Goal: Task Accomplishment & Management: Manage account settings

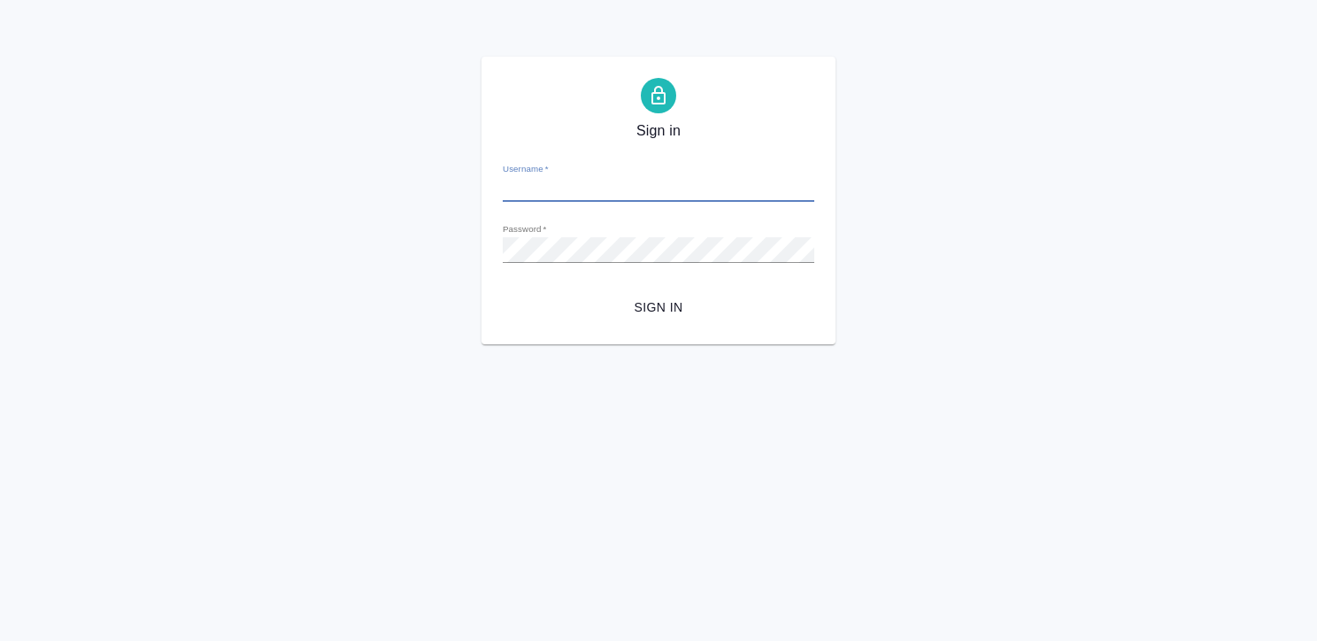
type input "k.kritskaya@awatera.com"
click at [679, 306] on span "Sign in" at bounding box center [658, 307] width 283 height 22
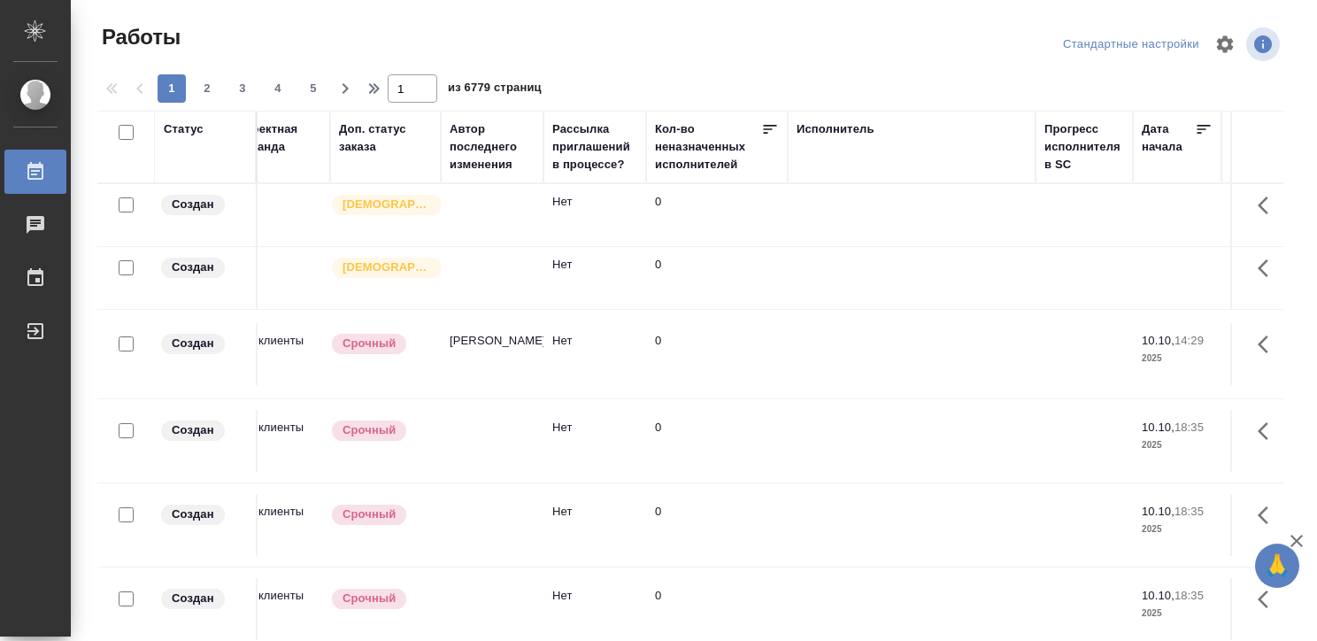
scroll to position [0, 648]
click at [814, 126] on div "Исполнитель" at bounding box center [834, 129] width 78 height 18
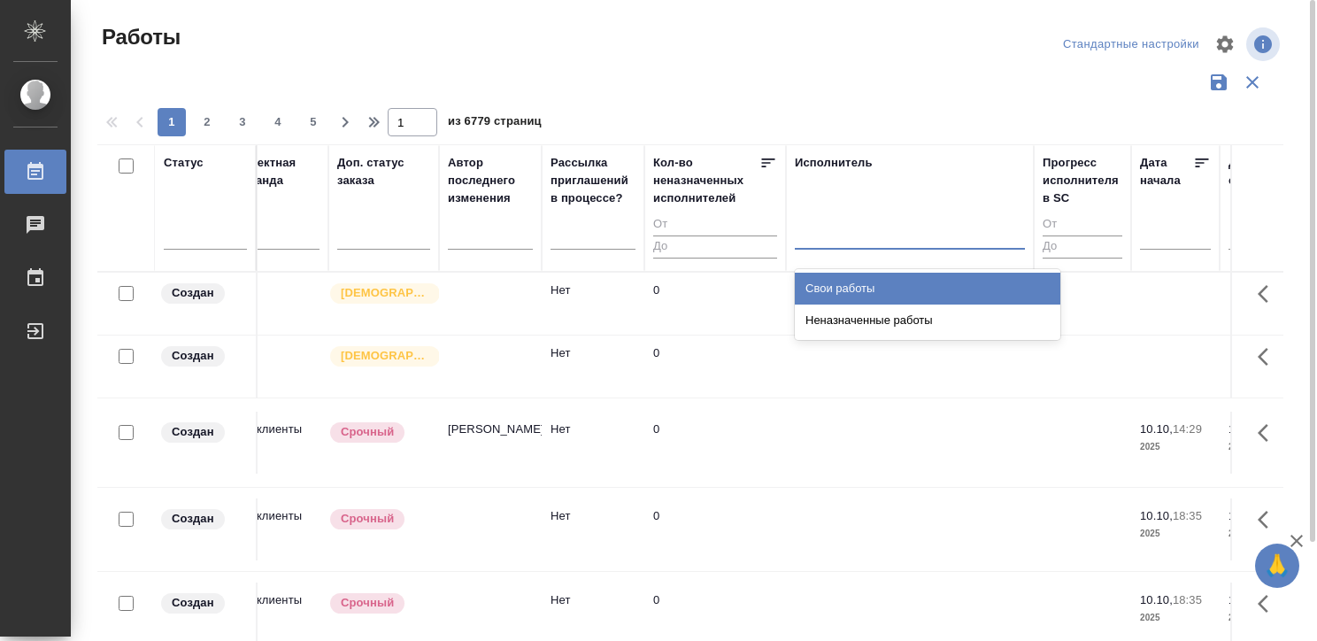
click at [808, 227] on div at bounding box center [910, 232] width 230 height 26
click at [819, 276] on div "Свои работы" at bounding box center [927, 289] width 265 height 32
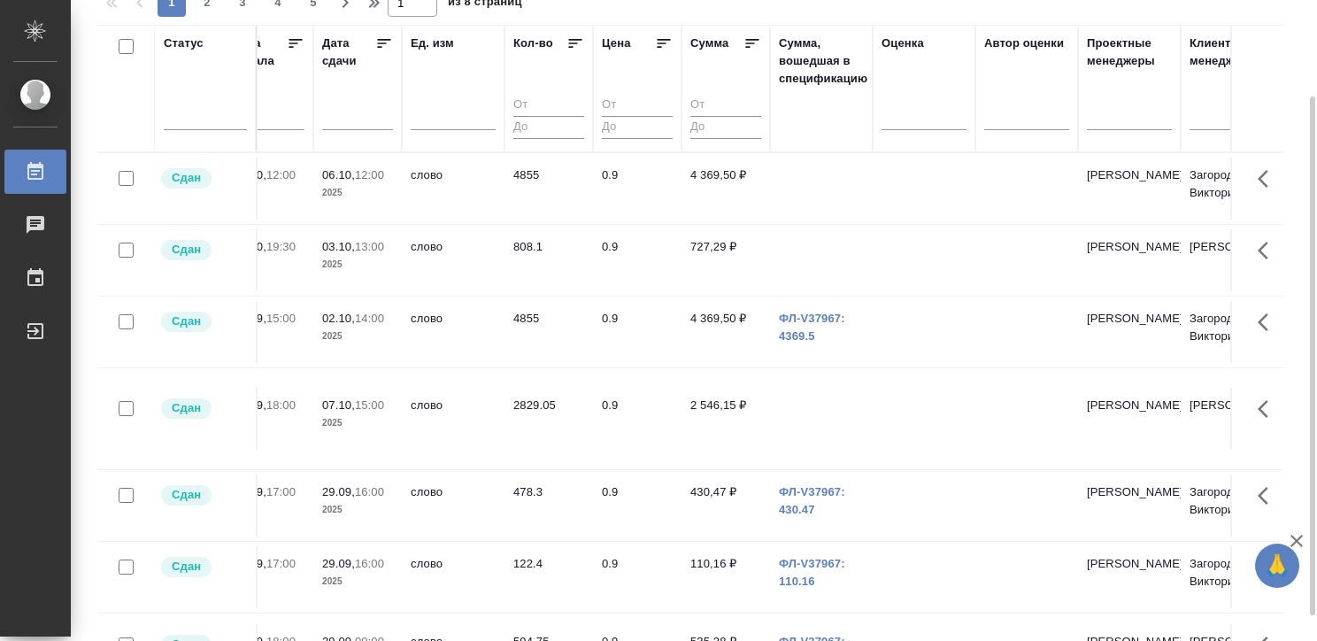
scroll to position [0, 1550]
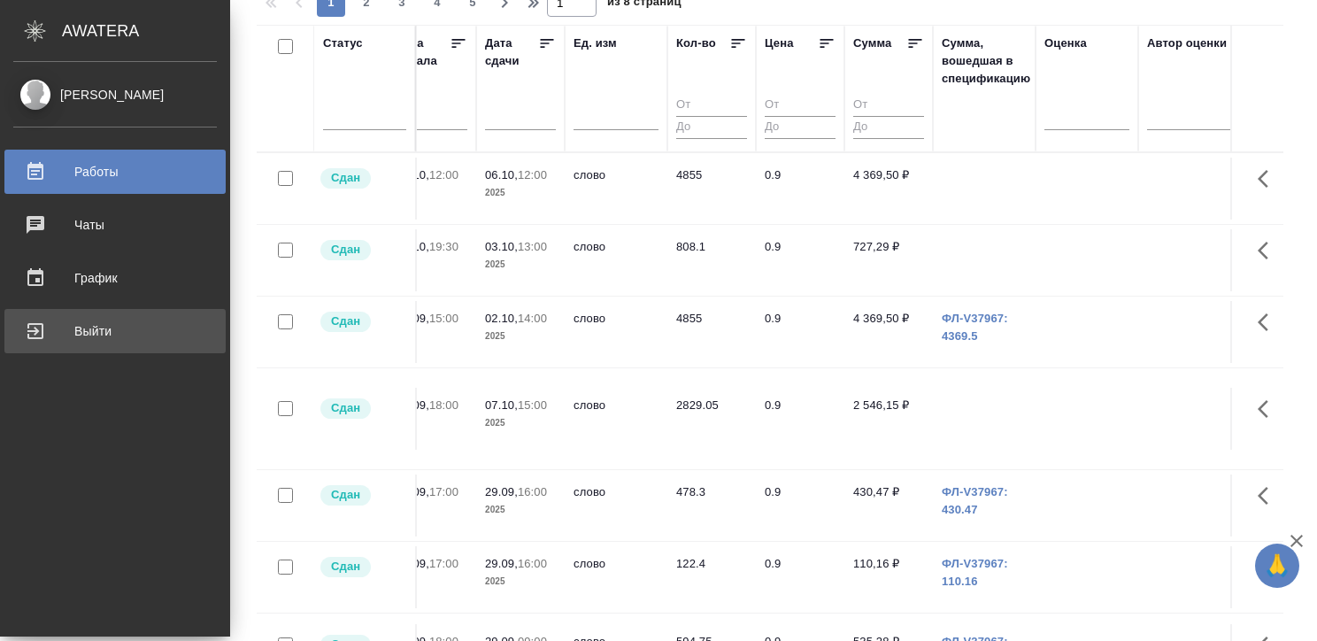
click at [25, 340] on div "Выйти" at bounding box center [115, 331] width 204 height 27
